Goal: Find specific page/section: Find specific page/section

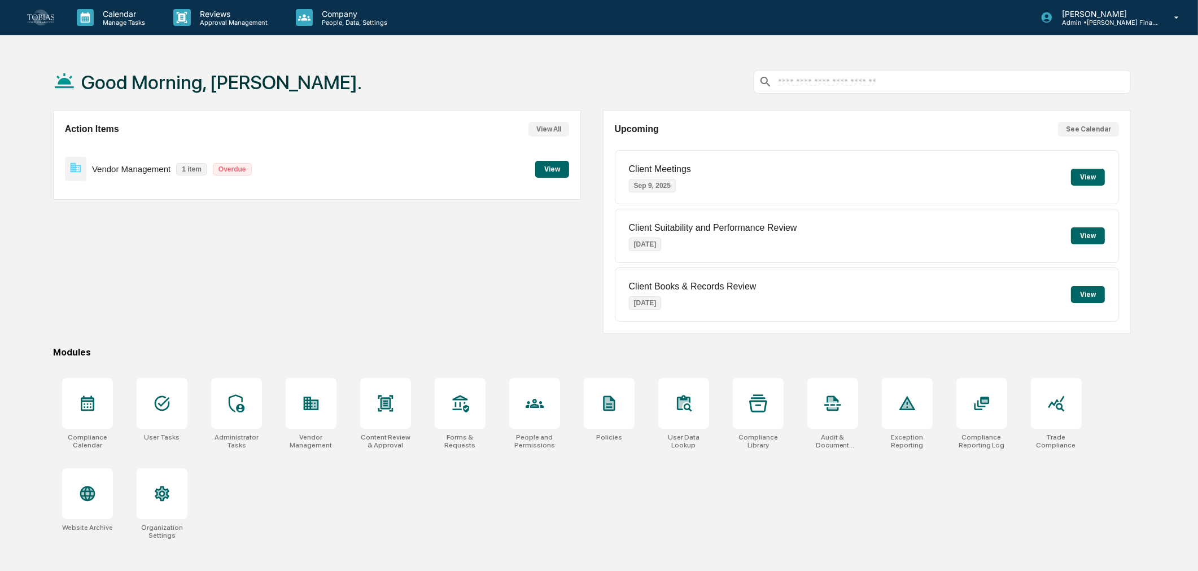
click at [327, 20] on p "People, Data, Settings" at bounding box center [353, 23] width 80 height 8
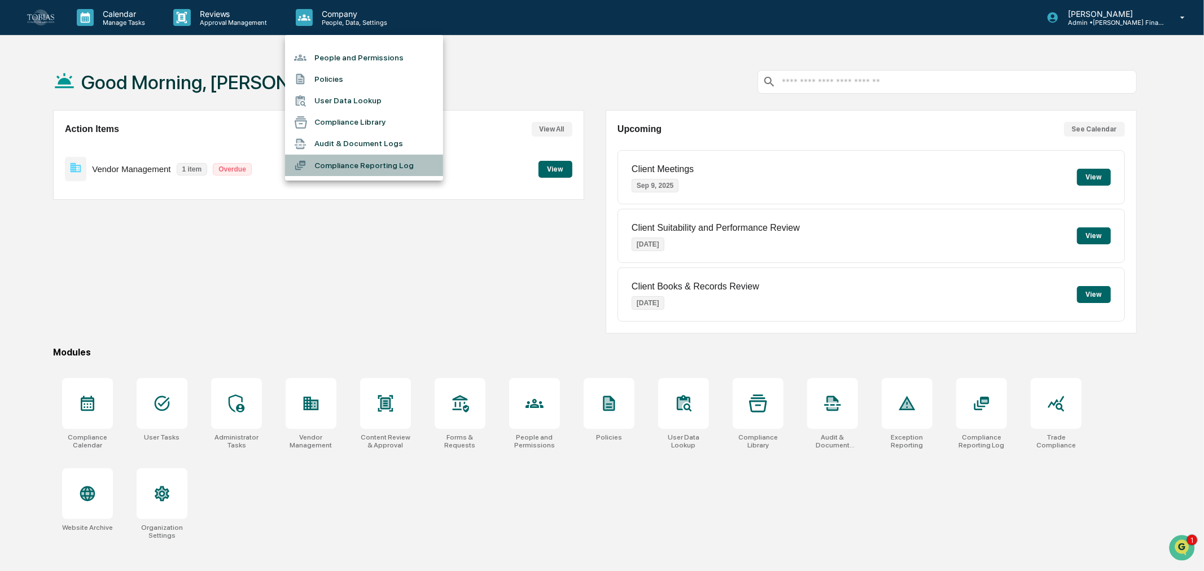
click at [386, 165] on li "Compliance Reporting Log" at bounding box center [364, 165] width 158 height 21
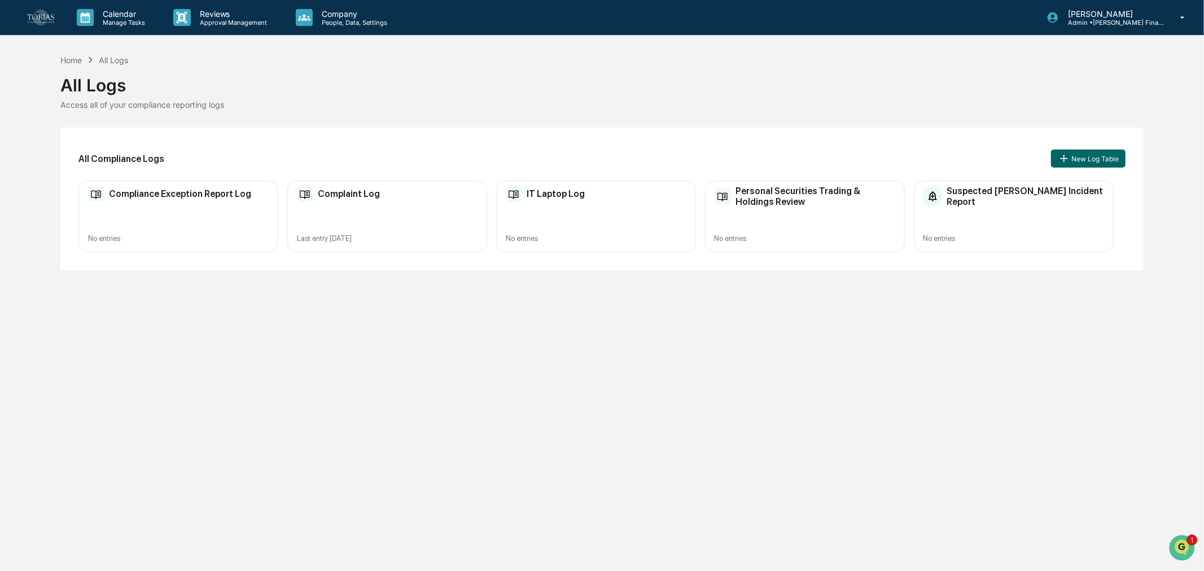
click at [1010, 211] on div "Suspected Insider Trading Incident Report No entries" at bounding box center [1014, 217] width 200 height 72
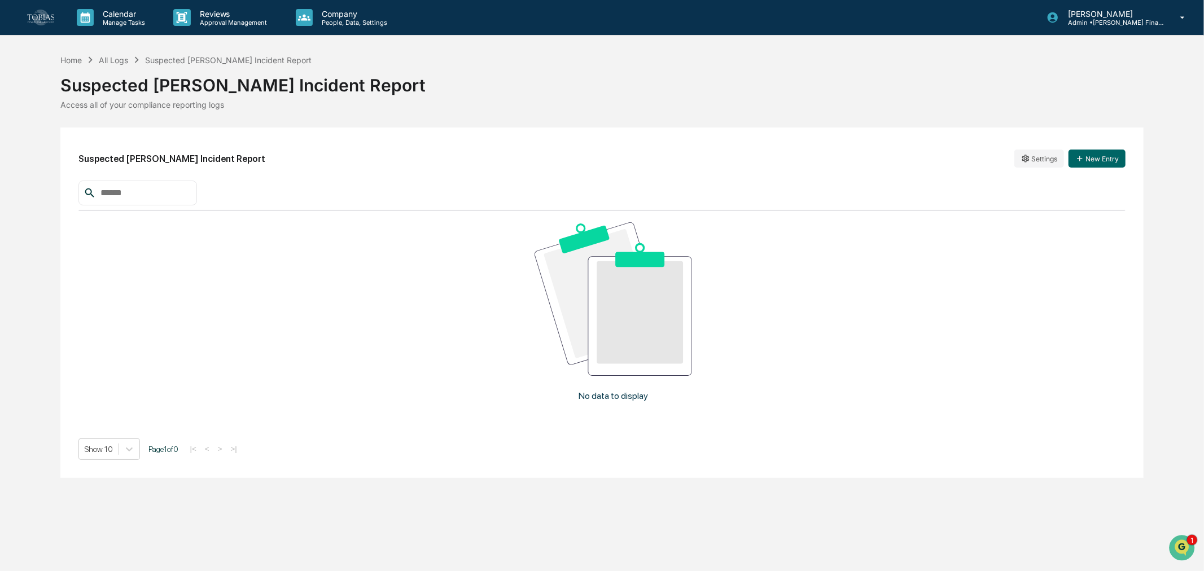
click at [1095, 155] on button "New Entry" at bounding box center [1097, 159] width 57 height 18
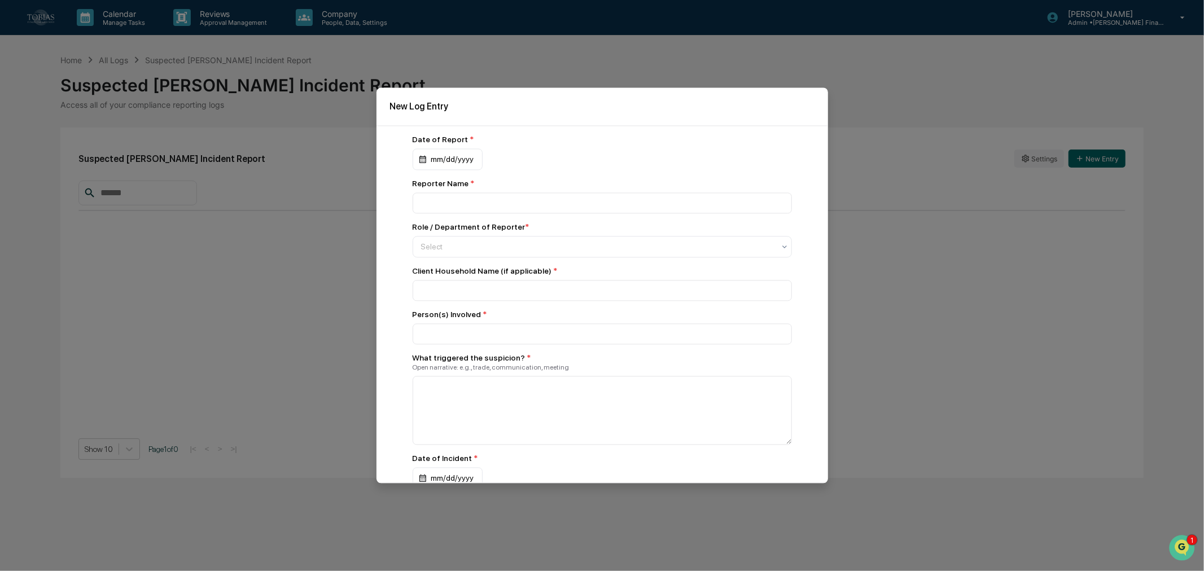
click at [500, 246] on div at bounding box center [597, 247] width 353 height 11
click at [397, 253] on div "Date of Report * mm/dd/yyyy Reporter Name * Role / Department of Reporter * Sel…" at bounding box center [603, 305] width 452 height 358
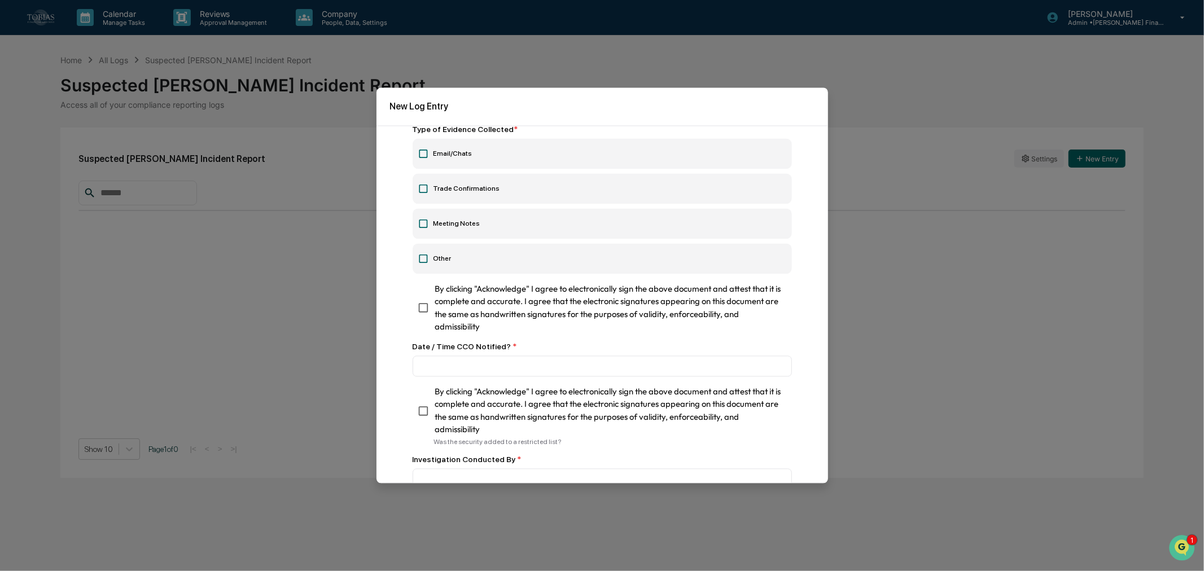
scroll to position [627, 0]
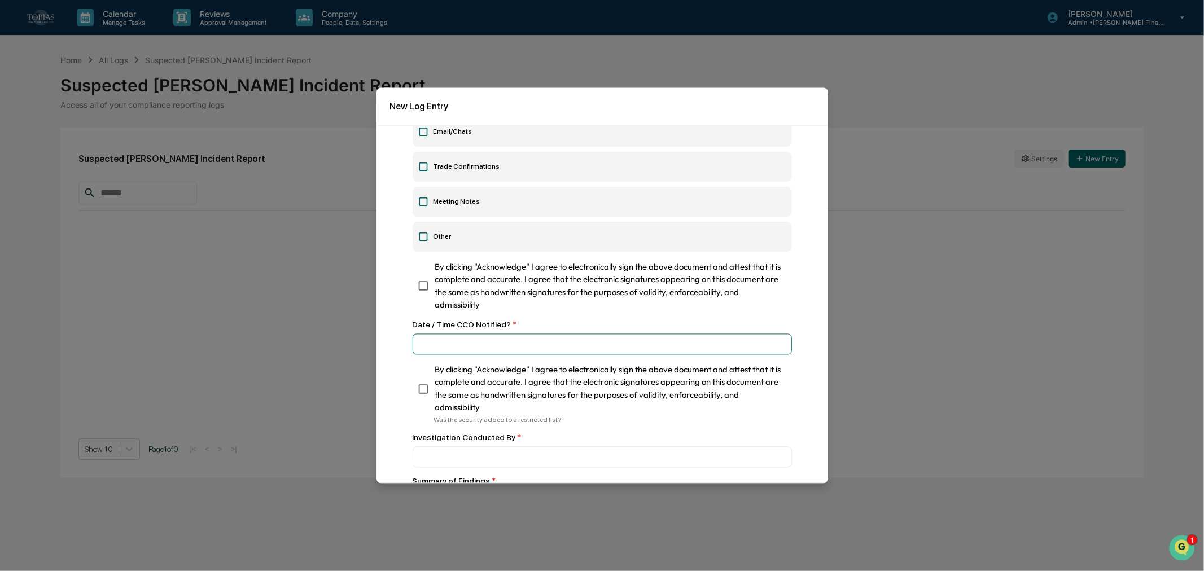
click at [516, 325] on div "Date of Report * mm/dd/yyyy Reporter Name * Role / Department of Reporter * Sel…" at bounding box center [602, 233] width 379 height 1451
click at [511, 284] on span "By clicking "Acknowledge" I agree to electronically sign the above document and…" at bounding box center [609, 286] width 348 height 50
click at [477, 284] on span "By clicking "Acknowledge" I agree to electronically sign the above document and…" at bounding box center [609, 286] width 348 height 50
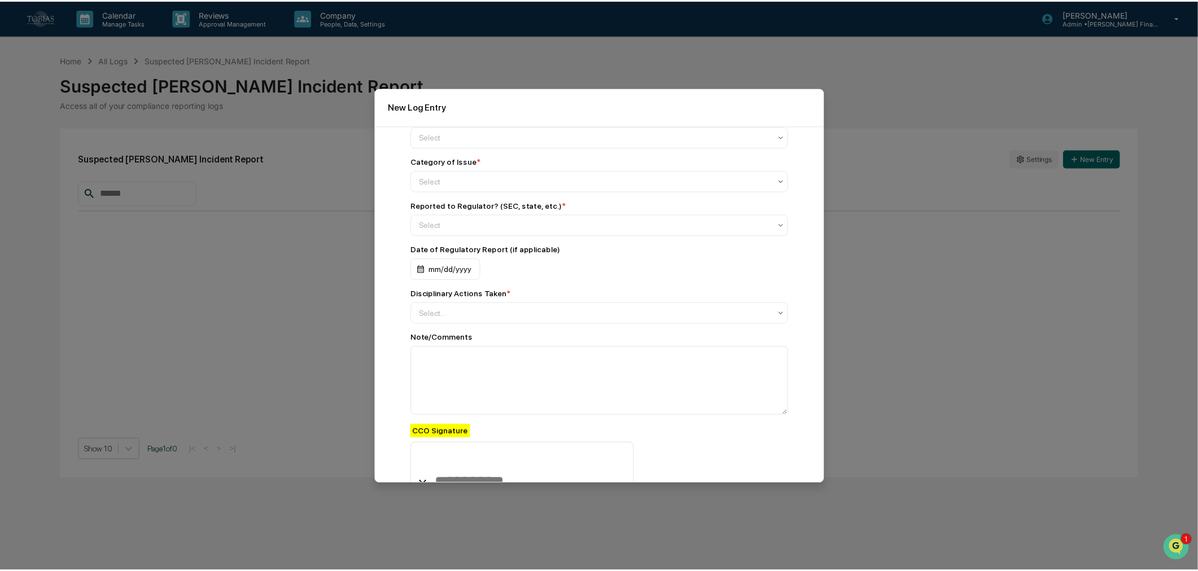
scroll to position [1164, 0]
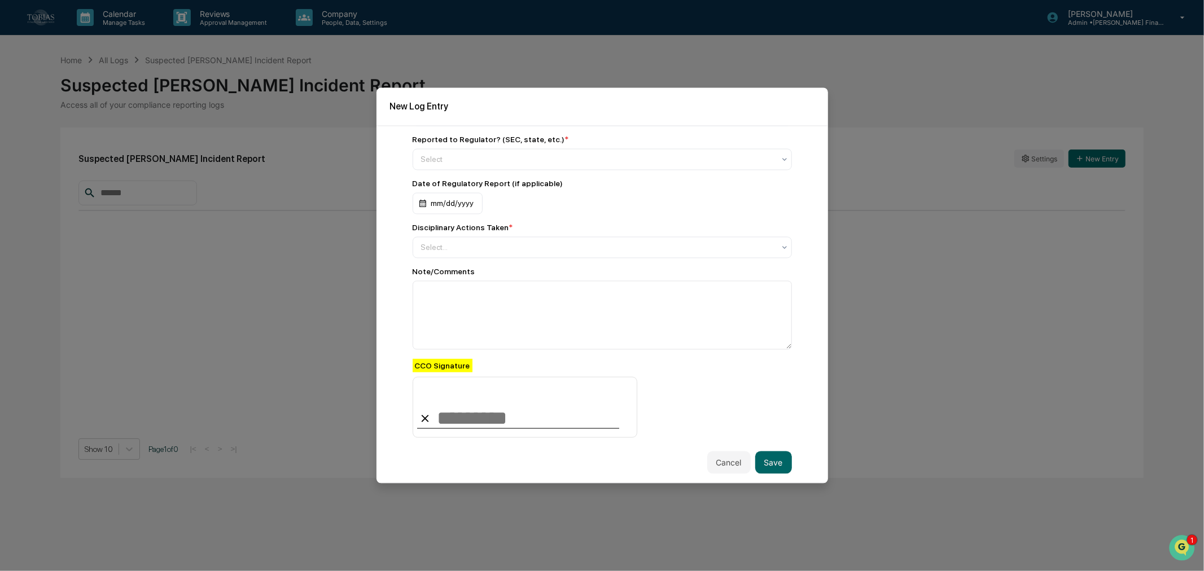
click at [717, 463] on button "Cancel" at bounding box center [728, 463] width 43 height 23
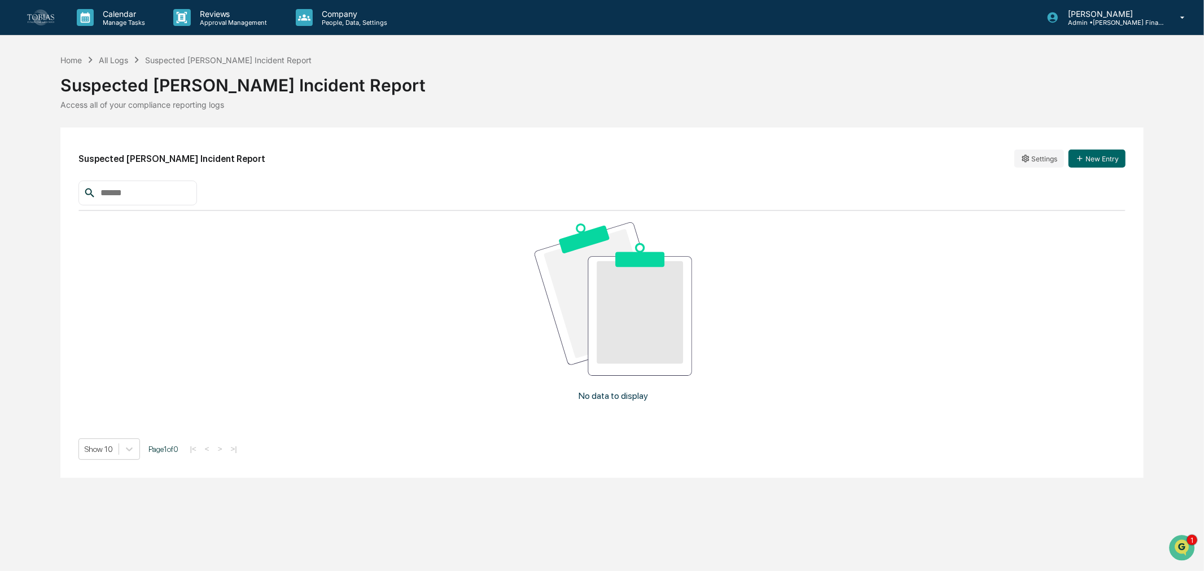
click at [65, 15] on link at bounding box center [47, 17] width 41 height 35
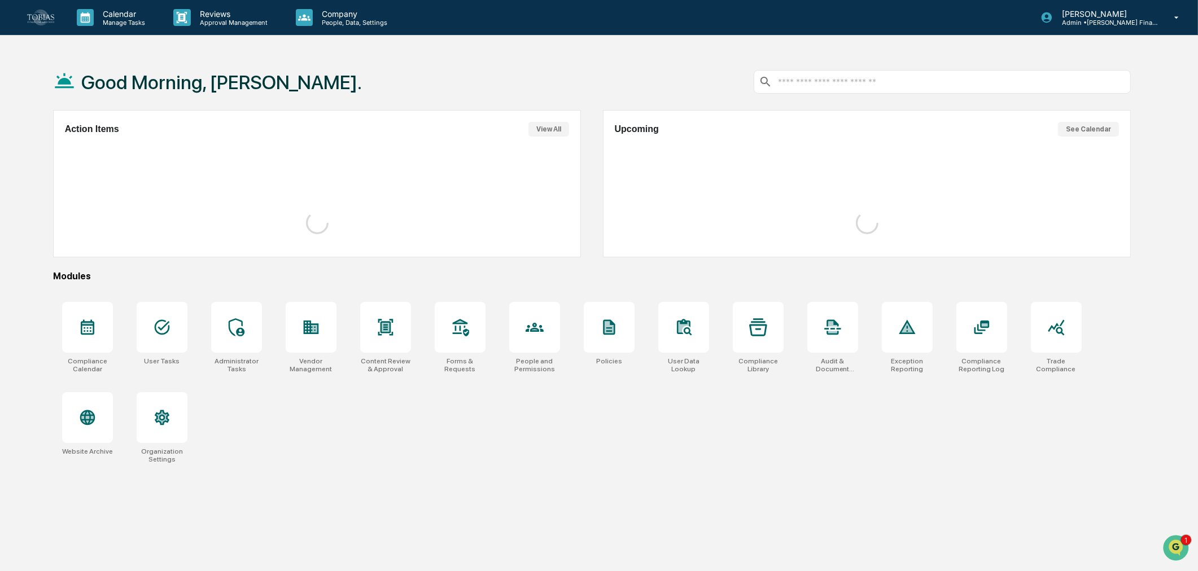
click at [51, 14] on img at bounding box center [40, 17] width 27 height 15
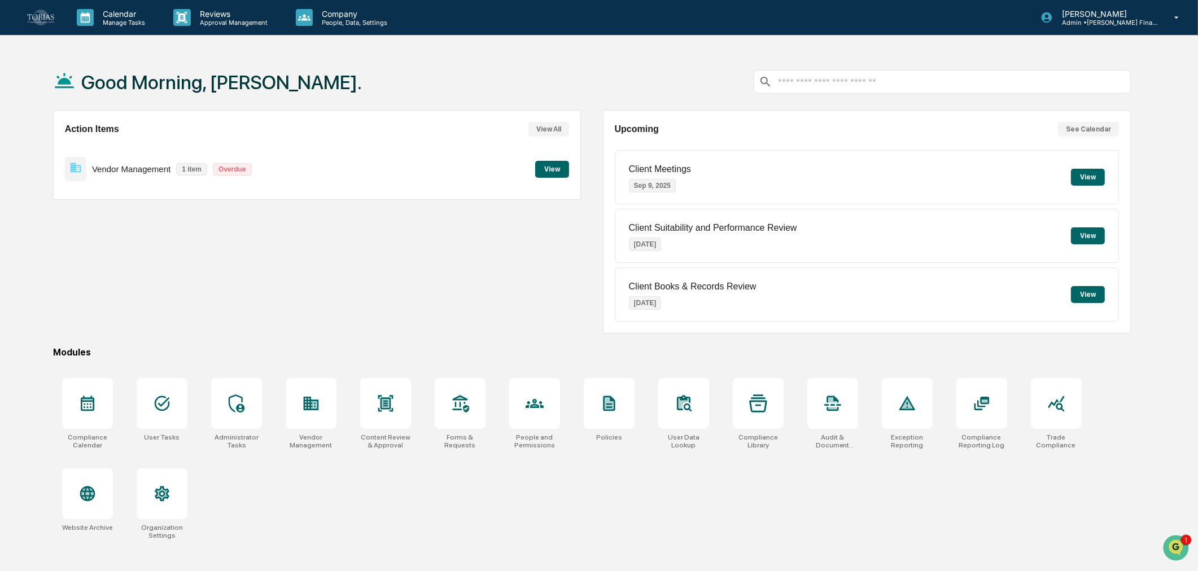
click at [306, 392] on div at bounding box center [311, 403] width 51 height 51
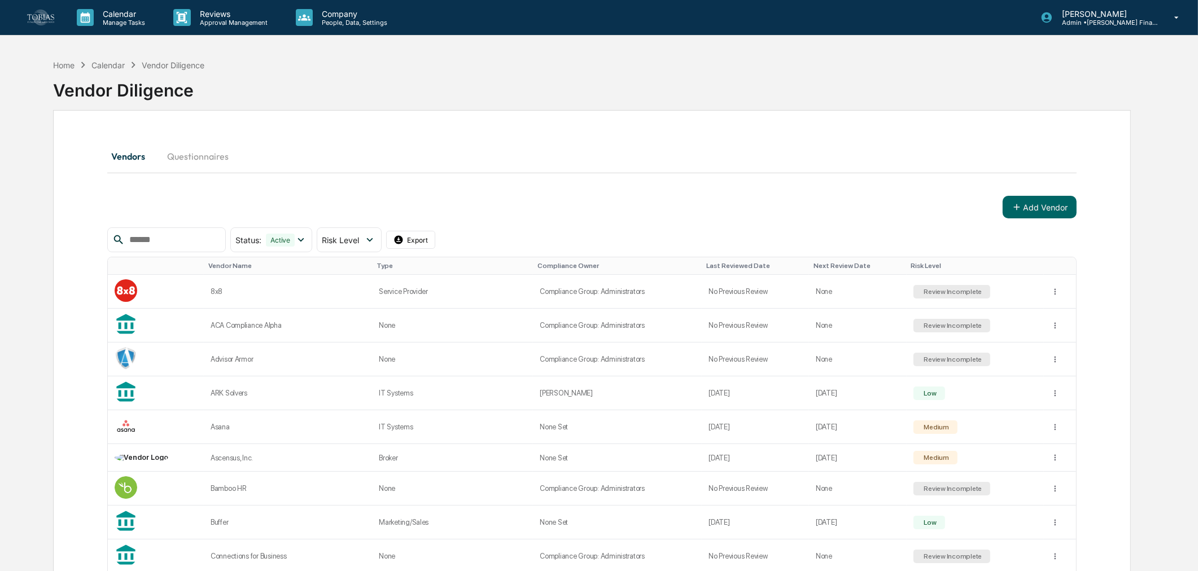
click at [190, 238] on input "text" at bounding box center [173, 240] width 96 height 15
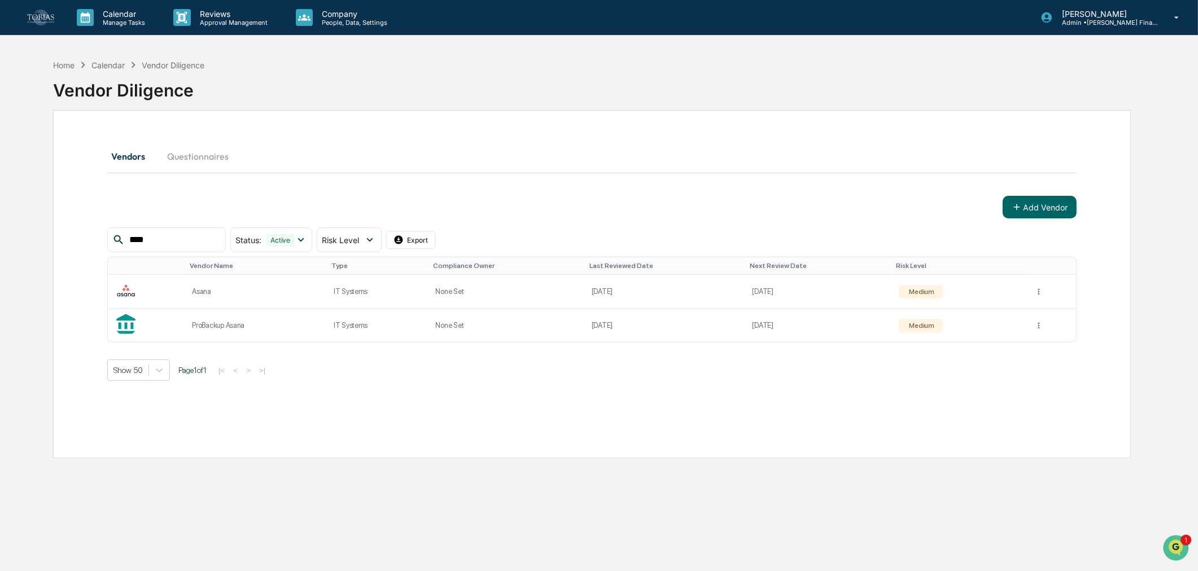
type input "****"
click at [229, 330] on div "ProBackup Asana" at bounding box center [256, 325] width 128 height 8
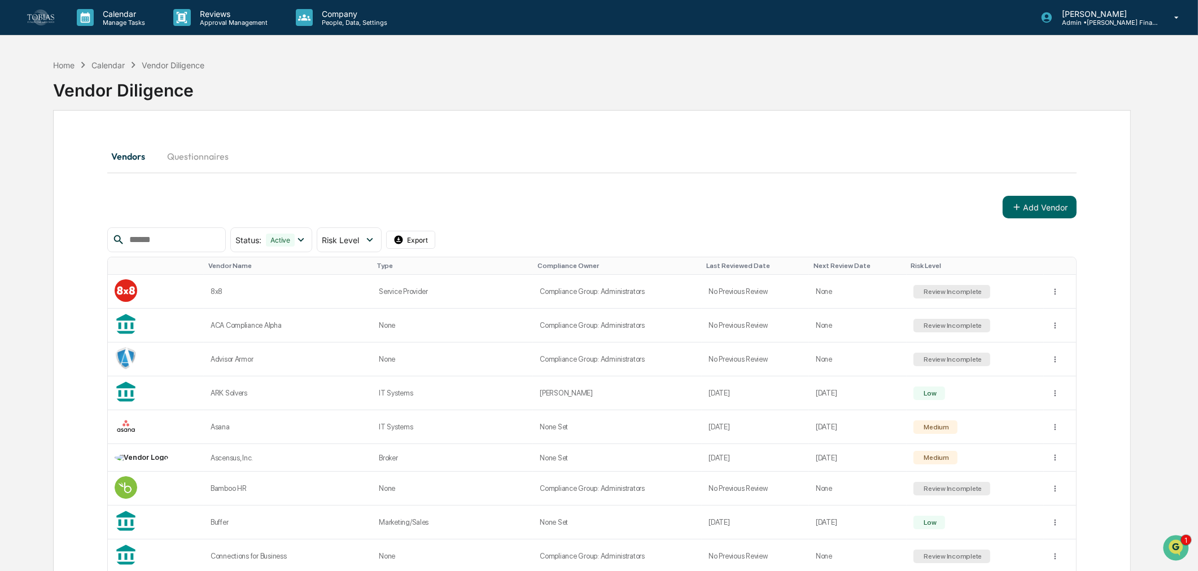
click at [221, 243] on input "text" at bounding box center [173, 240] width 96 height 15
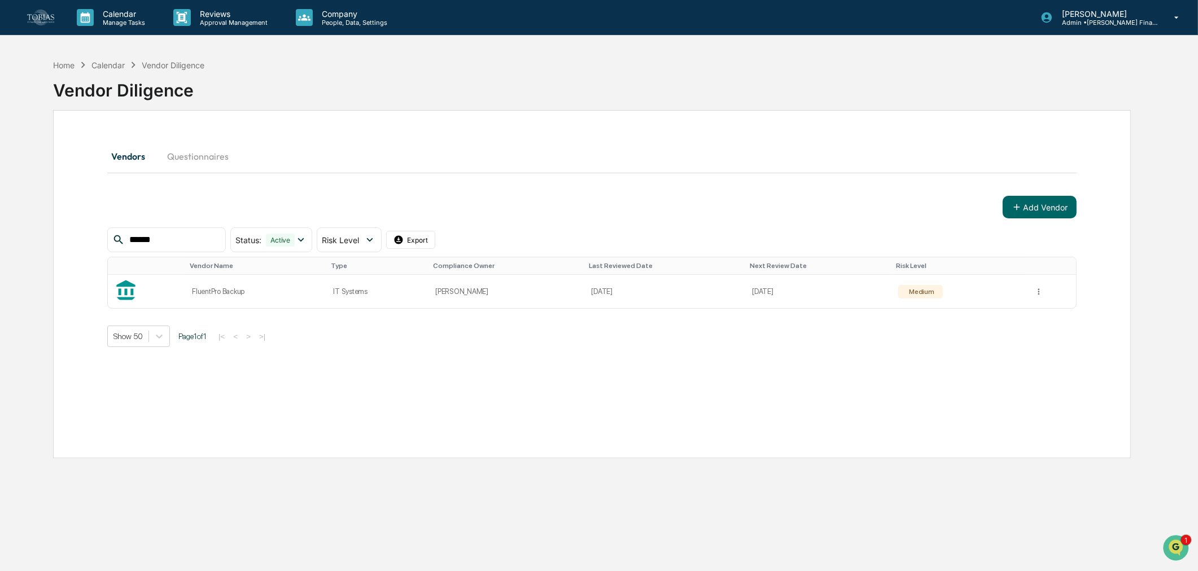
type input "******"
click at [243, 283] on td "FluentPro Backup" at bounding box center [255, 291] width 141 height 33
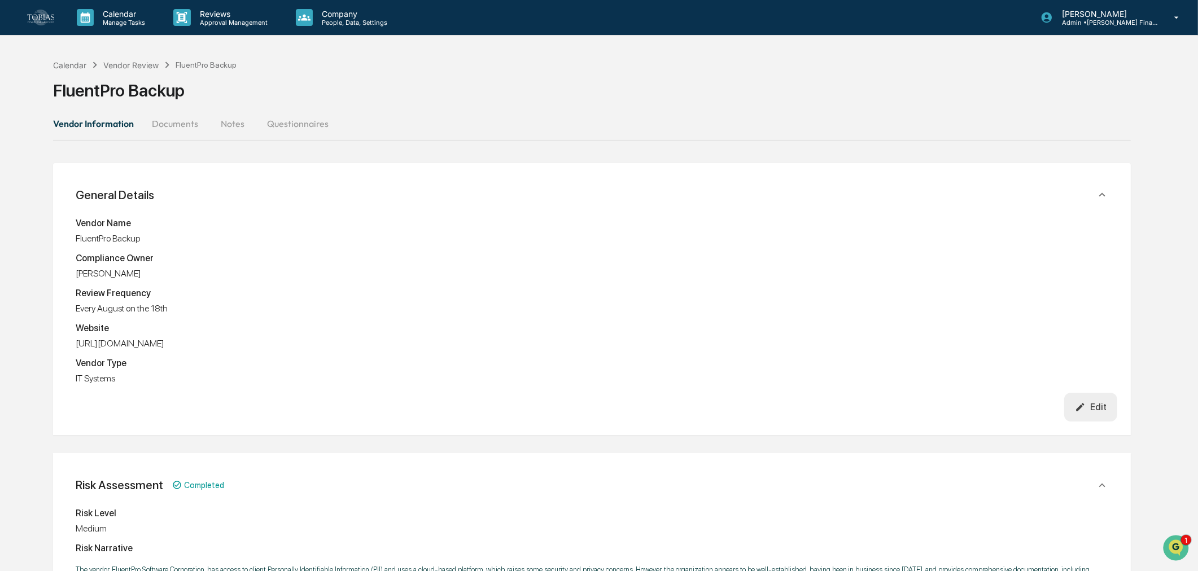
click at [128, 63] on div "Vendor Review" at bounding box center [130, 65] width 55 height 10
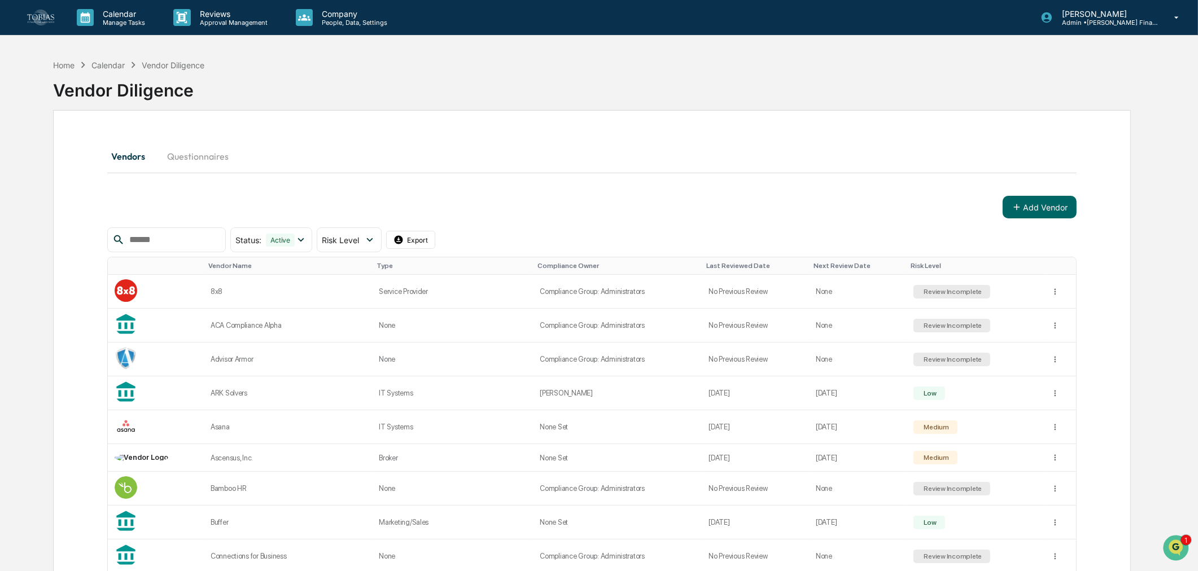
click at [186, 233] on input "text" at bounding box center [173, 240] width 96 height 15
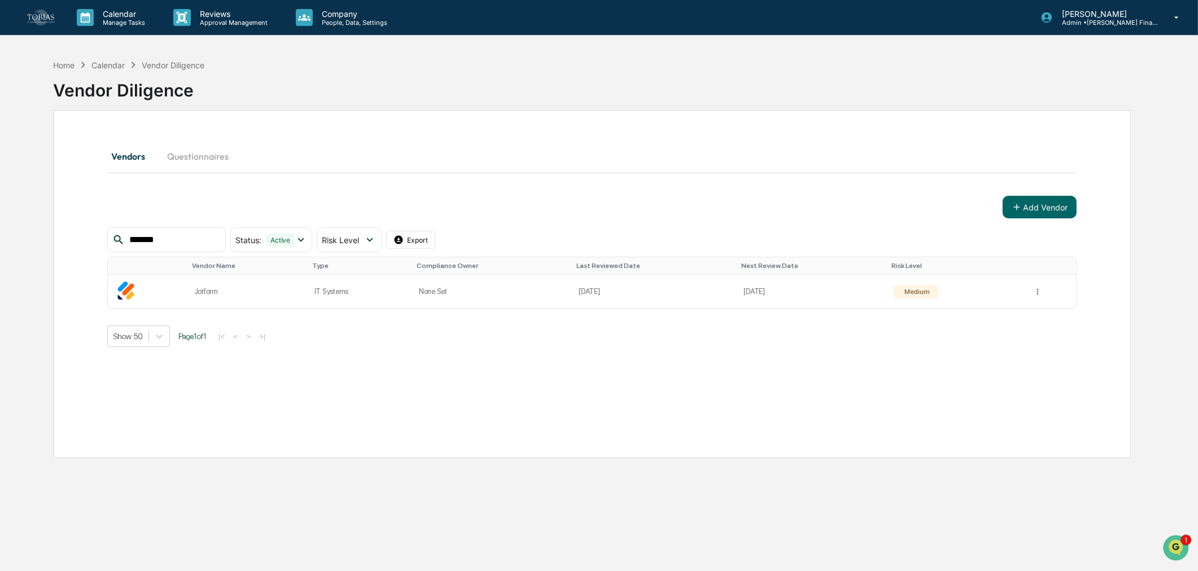
type input "*******"
click at [417, 299] on td "None Set" at bounding box center [492, 291] width 160 height 33
